Goal: Navigation & Orientation: Find specific page/section

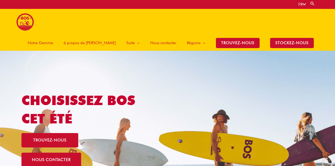
click at [53, 35] on span "Notre Gamme" at bounding box center [40, 43] width 25 height 16
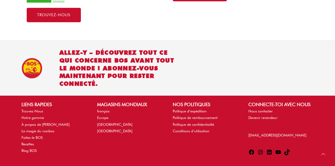
scroll to position [395, 0]
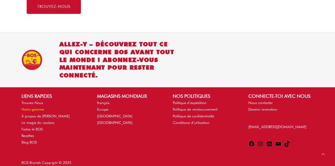
click at [42, 107] on link "Notre gamme" at bounding box center [32, 109] width 23 height 4
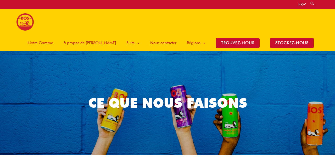
click at [53, 35] on span "Notre Gamme" at bounding box center [40, 43] width 25 height 16
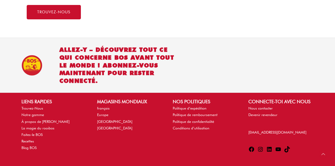
scroll to position [395, 0]
